Goal: Task Accomplishment & Management: Manage account settings

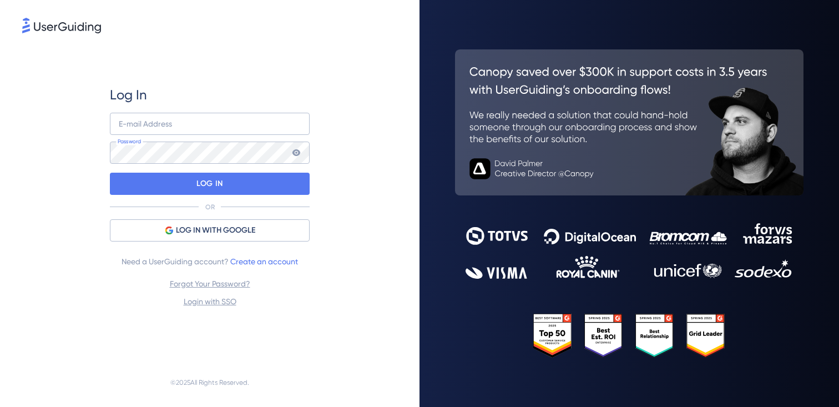
click at [286, 146] on nordpass-icon at bounding box center [210, 146] width 200 height 0
click at [296, 146] on nordpass-icon at bounding box center [210, 146] width 200 height 0
click at [0, 406] on nordpass-autofill-portal at bounding box center [0, 407] width 0 height 0
type input "[EMAIL_ADDRESS][DOMAIN_NAME]"
click at [281, 175] on nordpass-icon at bounding box center [210, 175] width 200 height 0
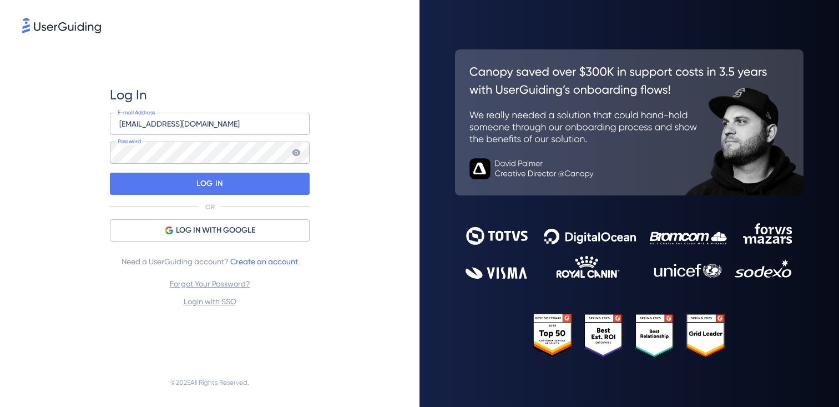
click at [385, 209] on div "Log In [EMAIL_ADDRESS][DOMAIN_NAME] E-mail Address Password LOG IN OR LOG IN WI…" at bounding box center [209, 197] width 375 height 322
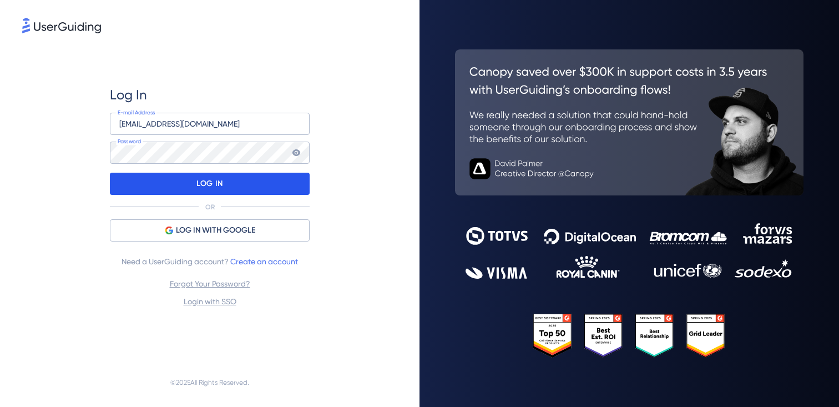
click at [281, 184] on div "LOG IN" at bounding box center [210, 184] width 200 height 22
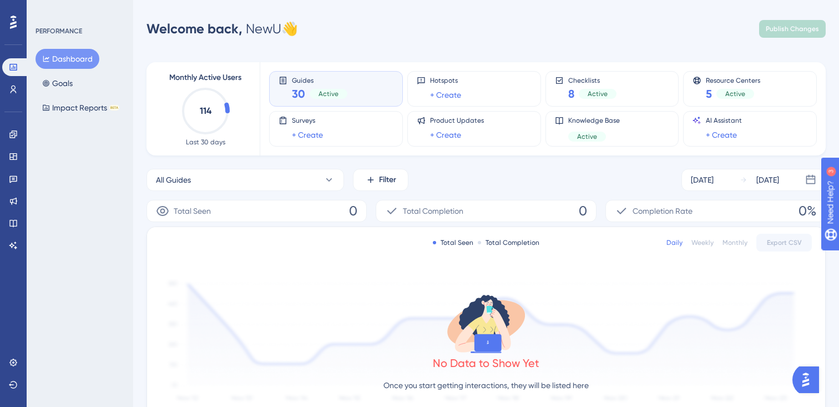
scroll to position [2, 0]
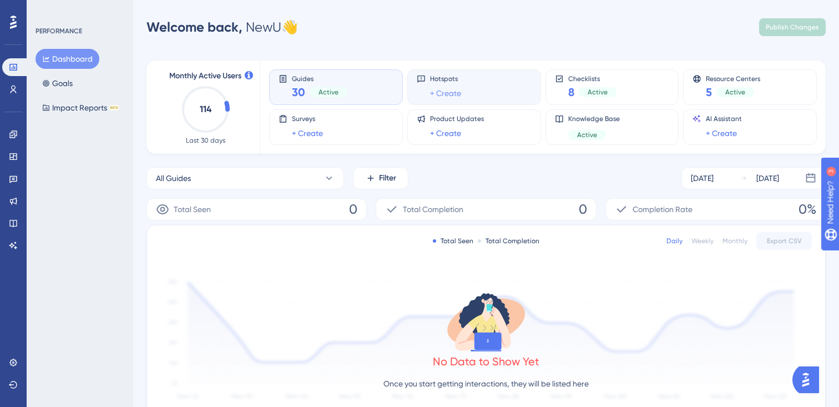
click at [437, 93] on link "+ Create" at bounding box center [445, 93] width 31 height 13
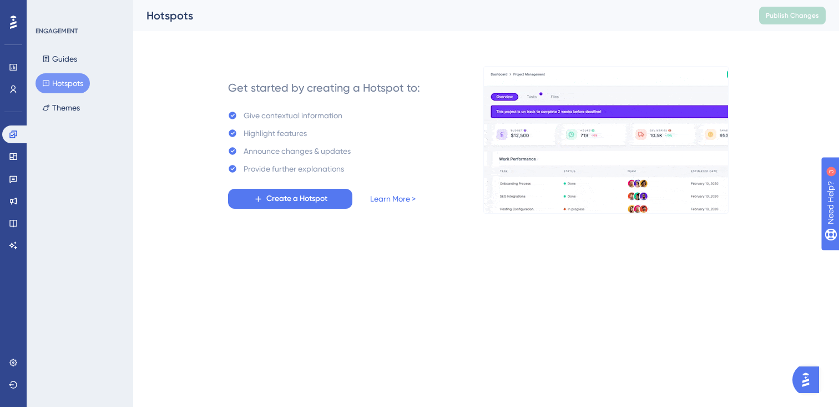
click at [62, 59] on div "You Unlocked a Reward! Share your experience on G2 and claim your $100 gift car…" at bounding box center [420, 185] width 839 height 407
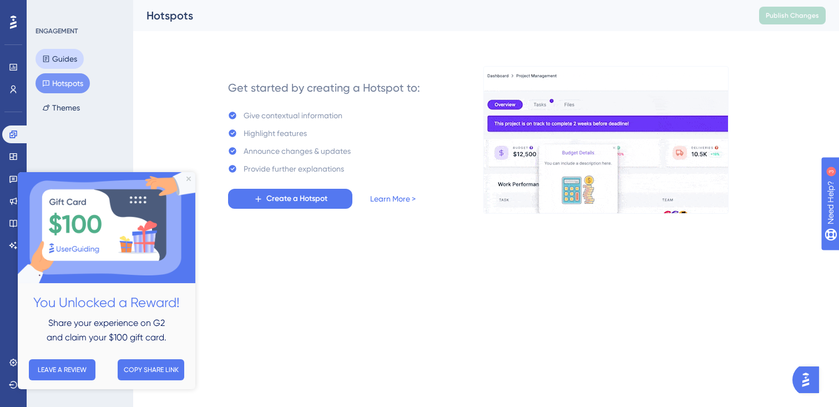
click at [65, 64] on button "Guides" at bounding box center [60, 59] width 48 height 20
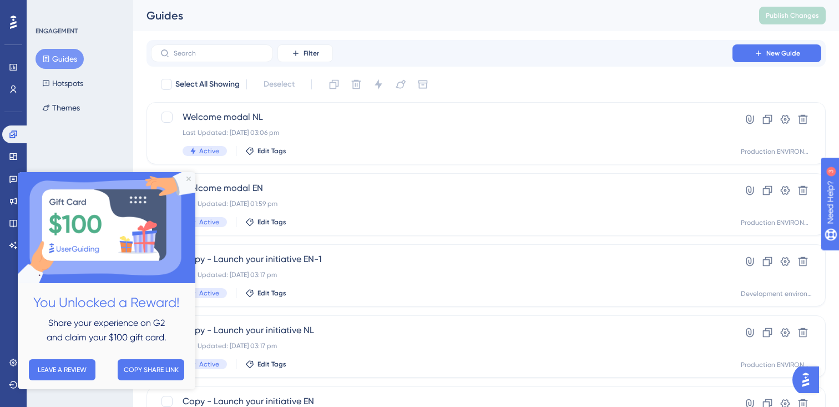
click at [185, 174] on img at bounding box center [107, 227] width 178 height 111
click at [185, 177] on img at bounding box center [107, 227] width 178 height 111
click at [187, 175] on img at bounding box center [107, 227] width 178 height 111
click at [189, 180] on icon "Close Preview" at bounding box center [189, 179] width 4 height 4
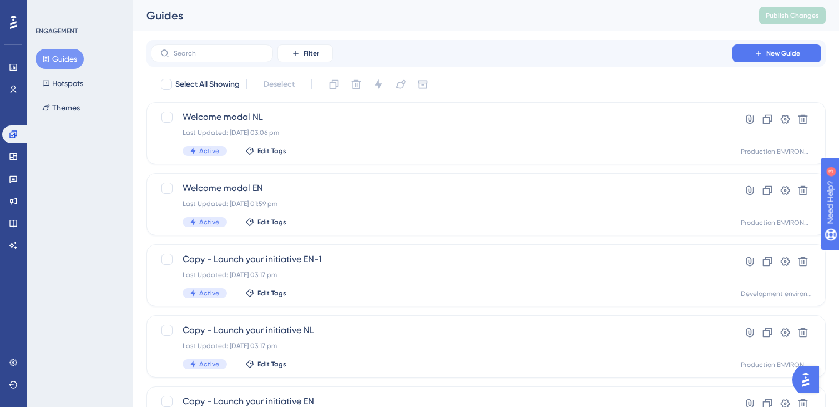
click at [62, 56] on button "Guides" at bounding box center [60, 59] width 48 height 20
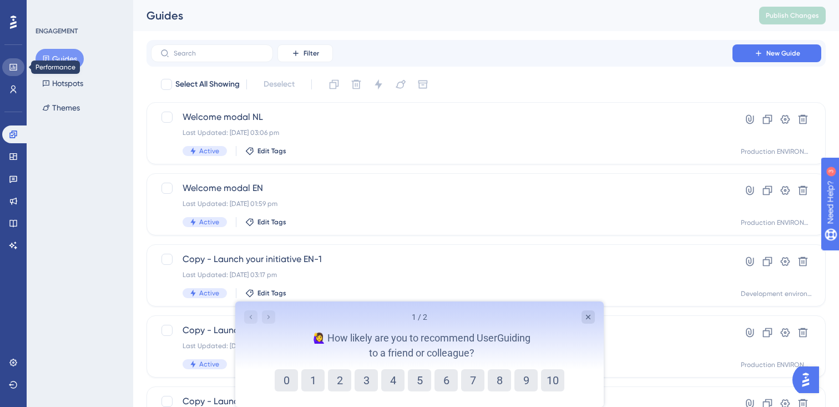
click at [19, 63] on link at bounding box center [13, 67] width 22 height 18
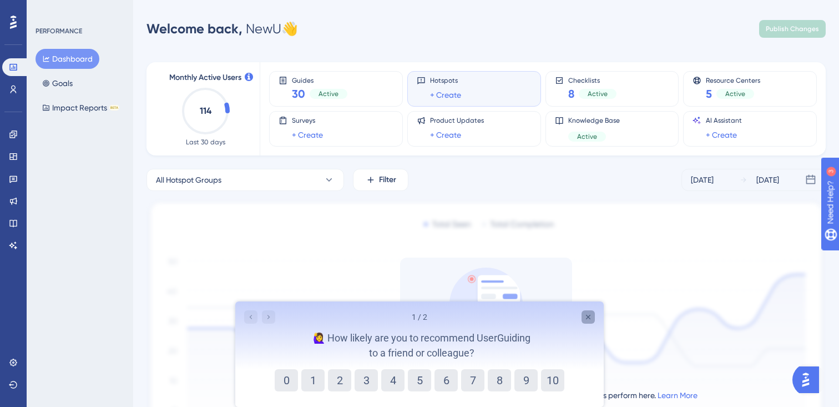
click at [586, 314] on icon "Close survey" at bounding box center [588, 317] width 9 height 9
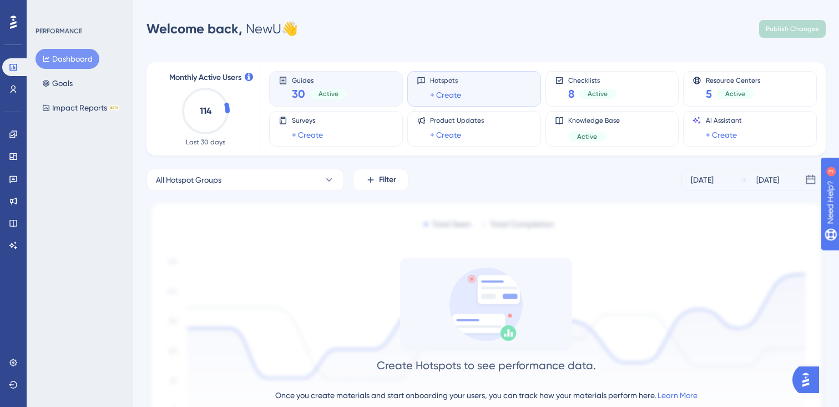
click at [344, 85] on div "Guides 30 Active" at bounding box center [320, 89] width 56 height 26
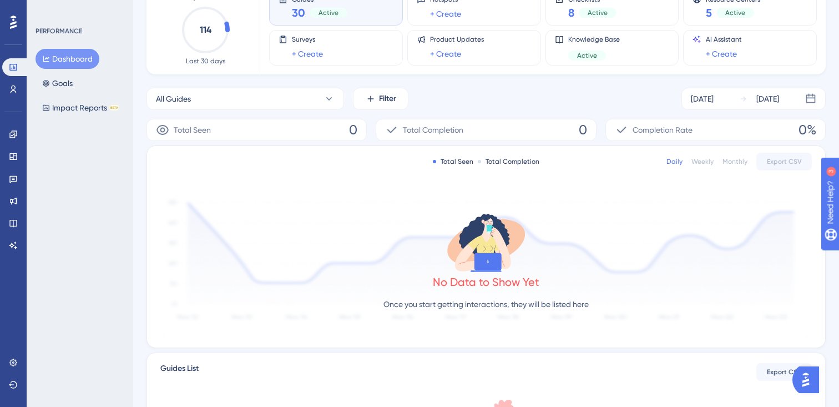
scroll to position [78, 0]
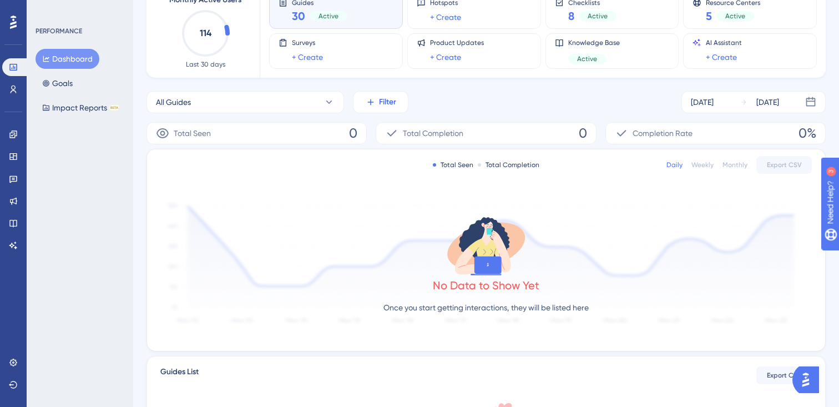
click at [382, 108] on span "Filter" at bounding box center [387, 101] width 17 height 13
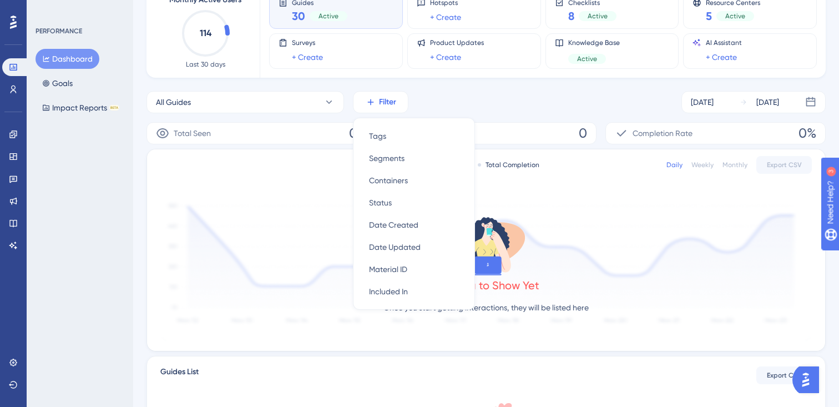
scroll to position [88, 0]
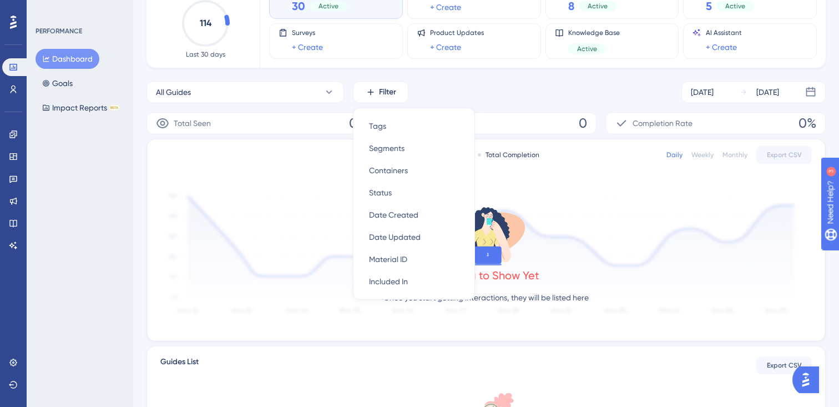
click at [446, 72] on div "Monthly Active Users 114 Last 30 days Guides 30 Active Hotspots + Create Checkl…" at bounding box center [486, 268] width 679 height 615
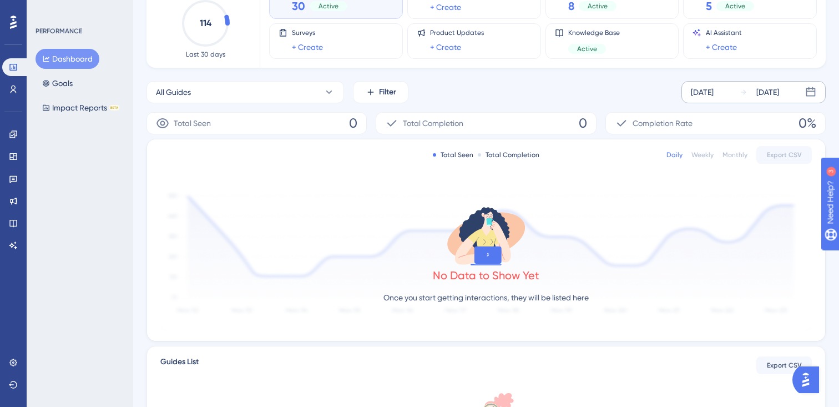
click at [768, 88] on div "[DATE]" at bounding box center [768, 91] width 23 height 13
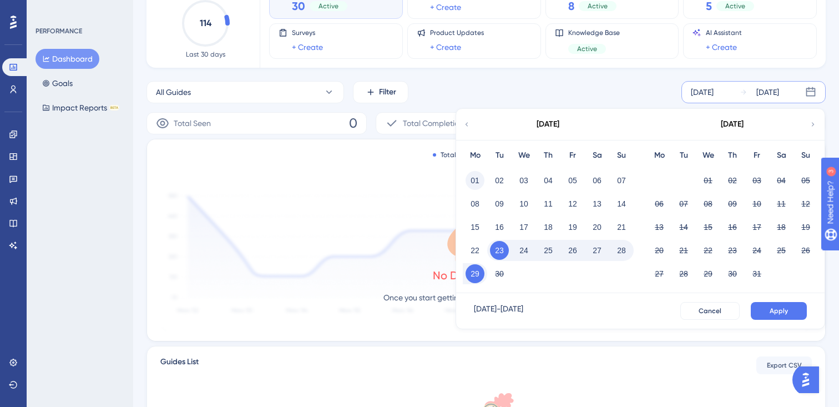
click at [480, 172] on button "01" at bounding box center [475, 180] width 19 height 19
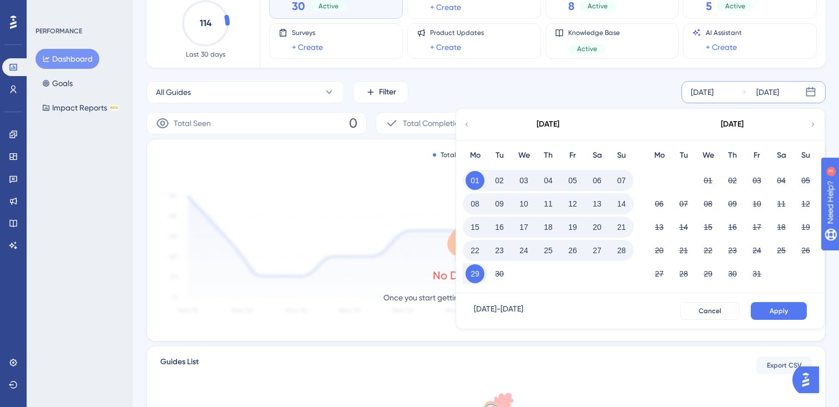
click at [620, 226] on button "21" at bounding box center [621, 227] width 19 height 19
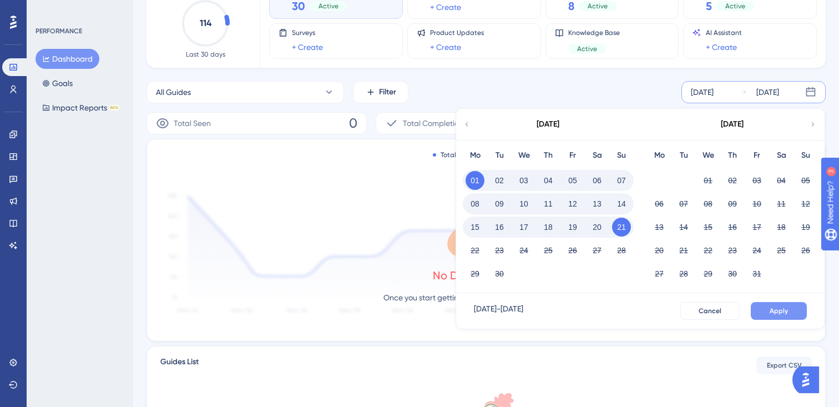
click at [778, 314] on span "Apply" at bounding box center [779, 310] width 18 height 9
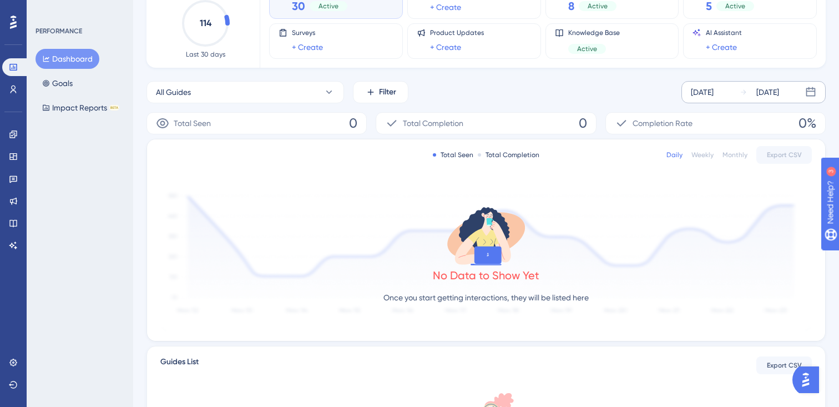
scroll to position [19, 0]
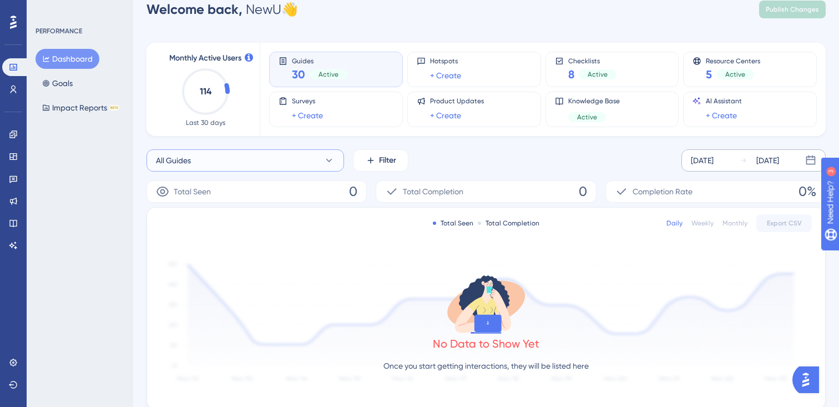
click at [311, 157] on button "All Guides" at bounding box center [246, 160] width 198 height 22
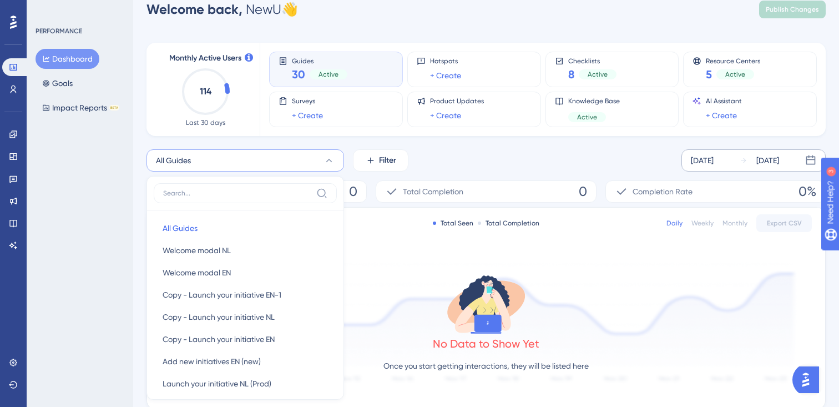
scroll to position [102, 0]
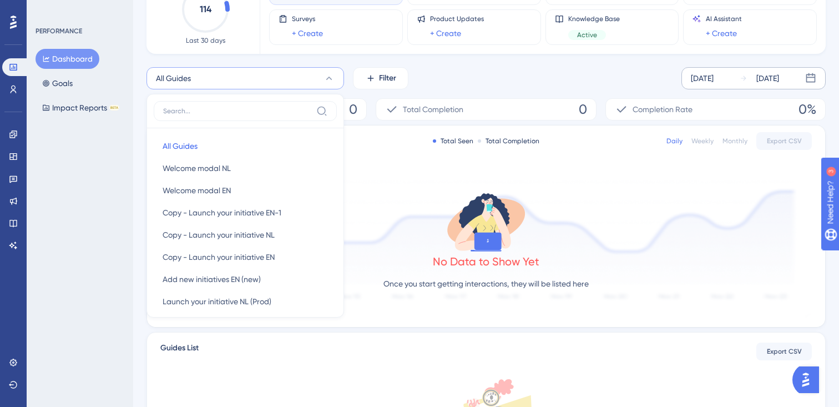
click at [387, 129] on div "Total Seen Total Completion Daily Weekly Monthly Export CSV No Data to Show Yet…" at bounding box center [486, 225] width 678 height 201
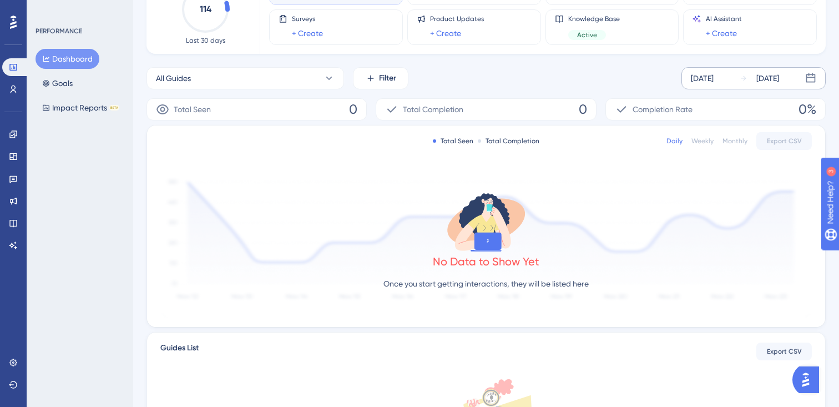
scroll to position [100, 0]
click at [748, 77] on div "[DATE]" at bounding box center [759, 79] width 39 height 13
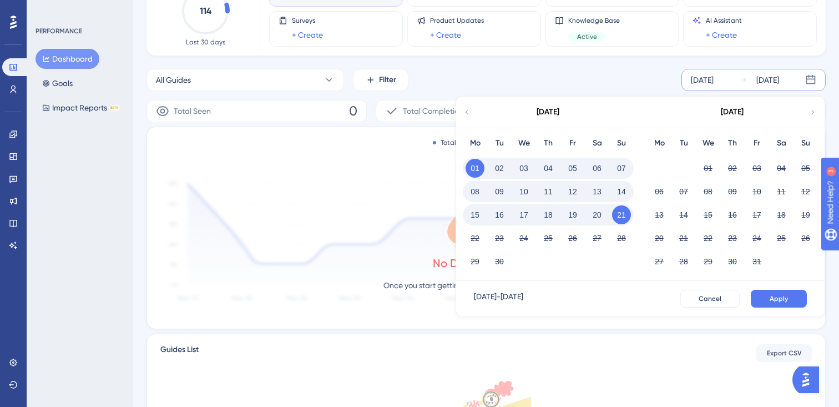
click at [467, 112] on icon at bounding box center [467, 112] width 8 height 10
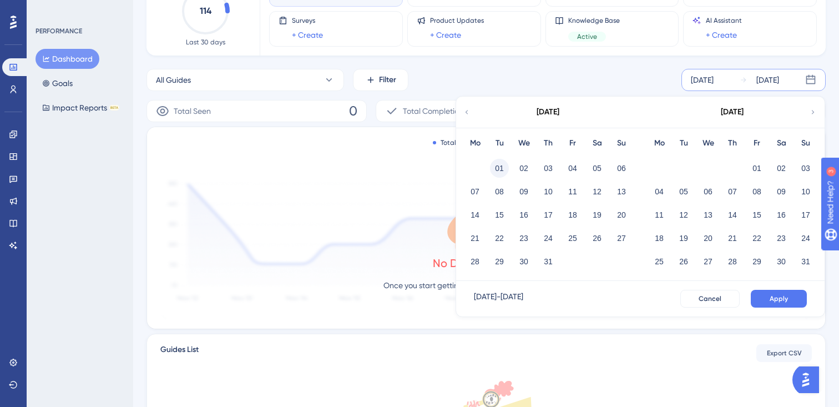
click at [501, 165] on button "01" at bounding box center [499, 168] width 19 height 19
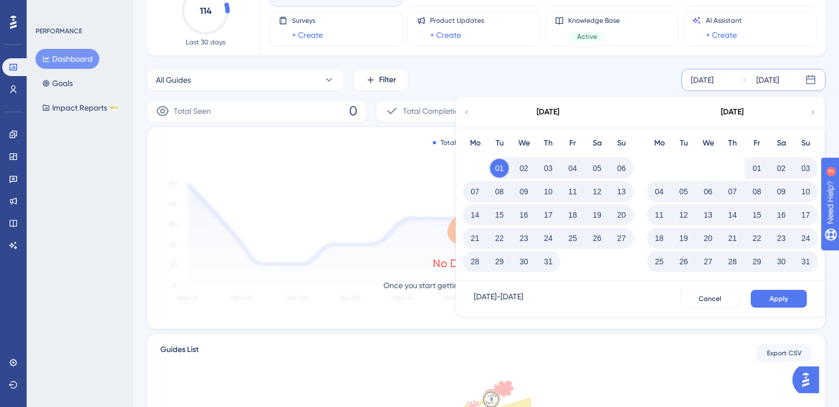
click at [546, 238] on button "24" at bounding box center [548, 238] width 19 height 19
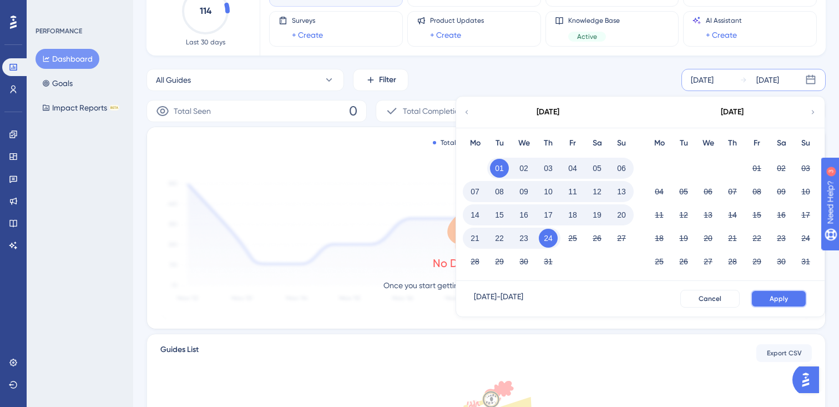
click at [793, 300] on button "Apply" at bounding box center [779, 299] width 56 height 18
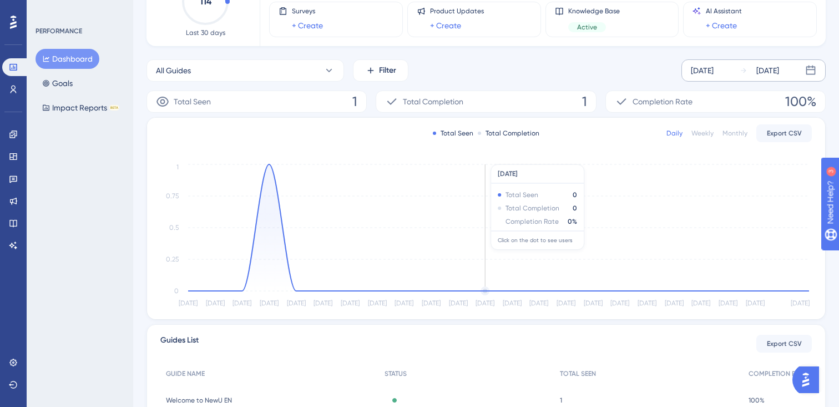
scroll to position [95, 0]
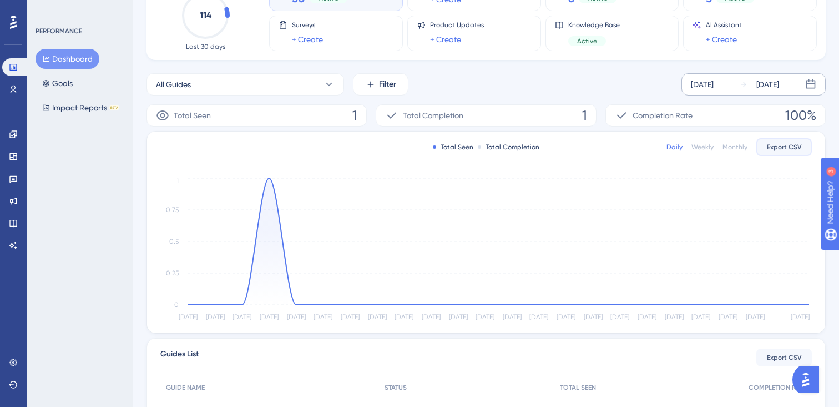
click at [789, 147] on span "Export CSV" at bounding box center [784, 147] width 35 height 9
click at [524, 67] on div "Monthly Active Users 114 Last 30 days Guides 30 Active Hotspots + Create Checkl…" at bounding box center [486, 224] width 679 height 543
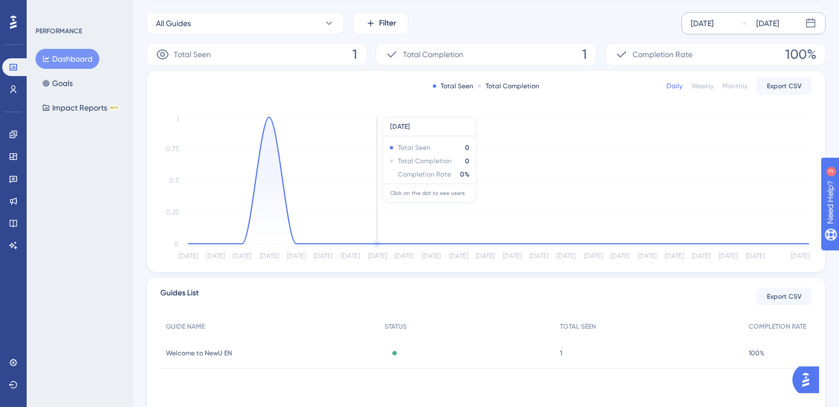
scroll to position [0, 0]
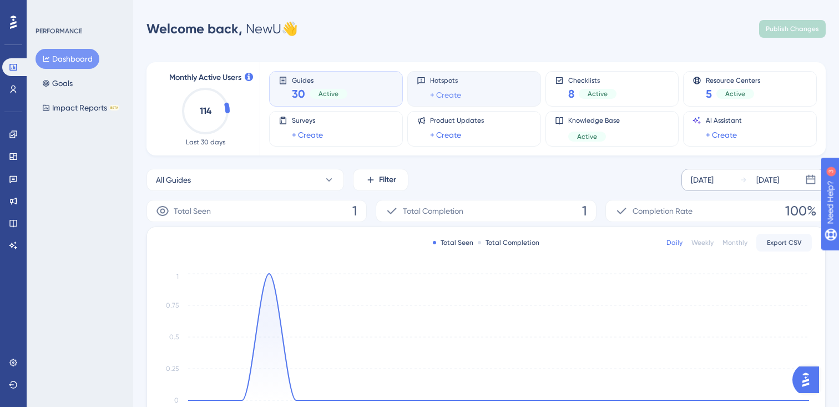
click at [456, 88] on link "+ Create" at bounding box center [445, 94] width 31 height 13
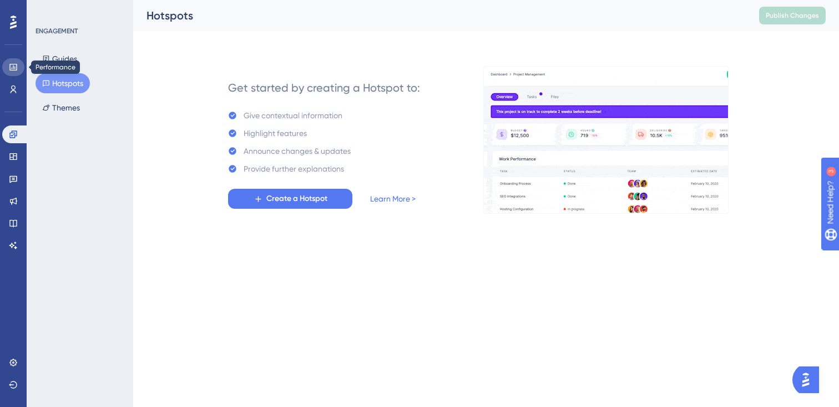
click at [11, 65] on icon at bounding box center [13, 67] width 9 height 9
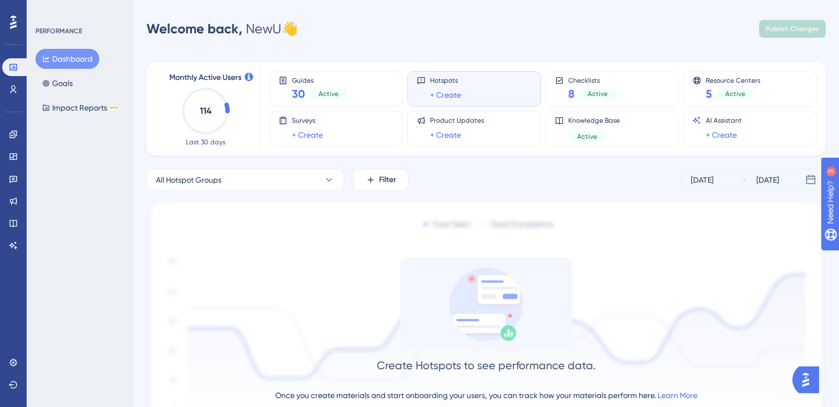
click at [731, 178] on div "[DATE] [DATE]" at bounding box center [754, 180] width 144 height 22
click at [809, 182] on icon at bounding box center [810, 179] width 11 height 11
click at [305, 80] on span "Guides" at bounding box center [320, 80] width 56 height 8
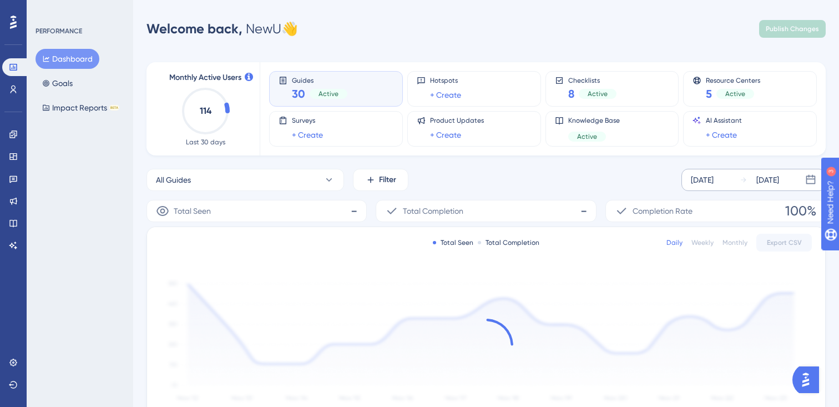
click at [809, 182] on icon at bounding box center [810, 179] width 11 height 11
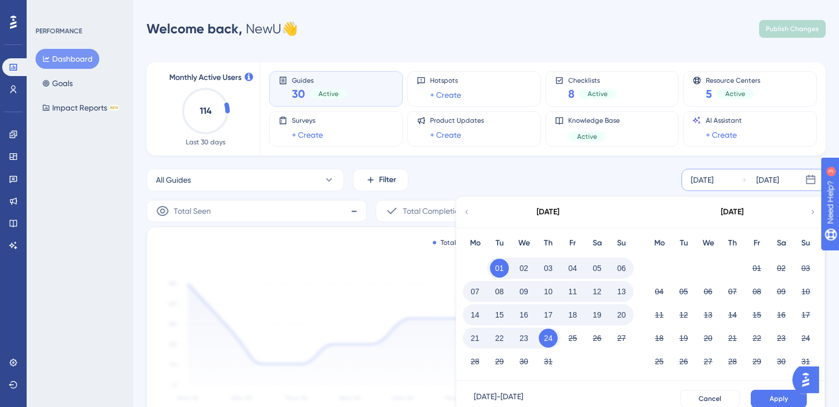
click at [809, 182] on icon at bounding box center [810, 179] width 11 height 11
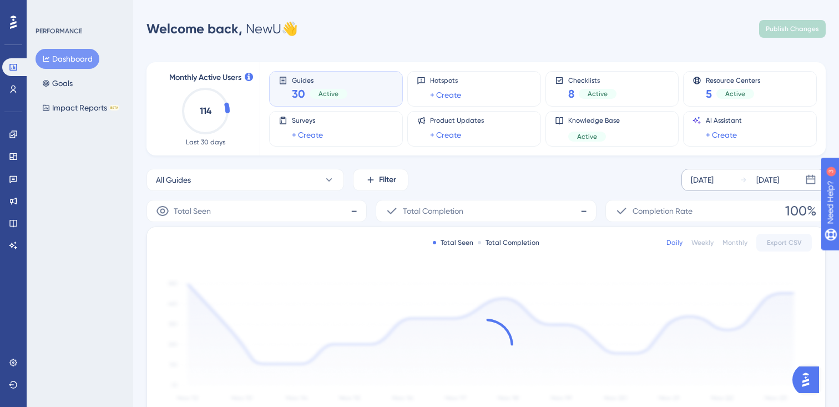
click at [744, 179] on icon at bounding box center [743, 179] width 5 height 5
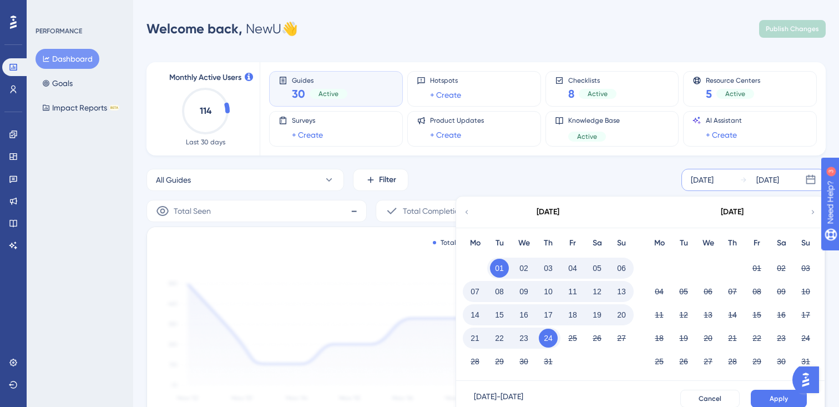
click at [744, 179] on icon at bounding box center [743, 179] width 5 height 5
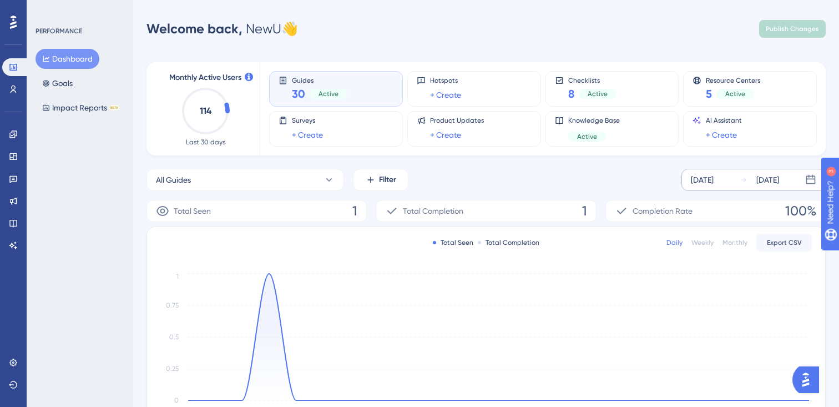
click at [779, 183] on div "[DATE]" at bounding box center [768, 179] width 23 height 13
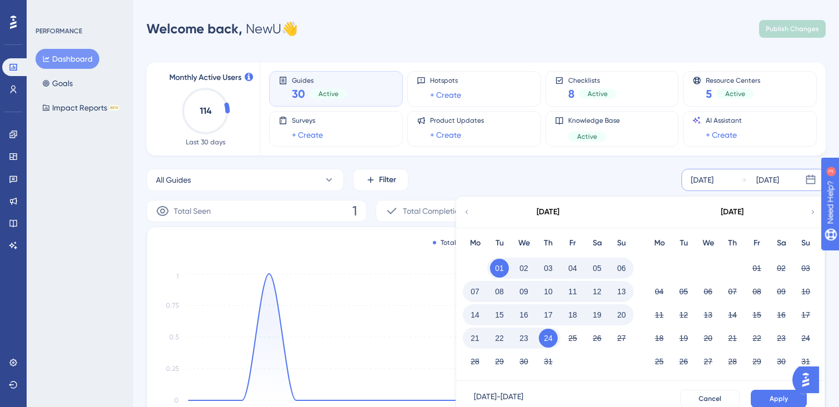
click at [779, 183] on div "[DATE]" at bounding box center [768, 179] width 23 height 13
